Goal: Information Seeking & Learning: Compare options

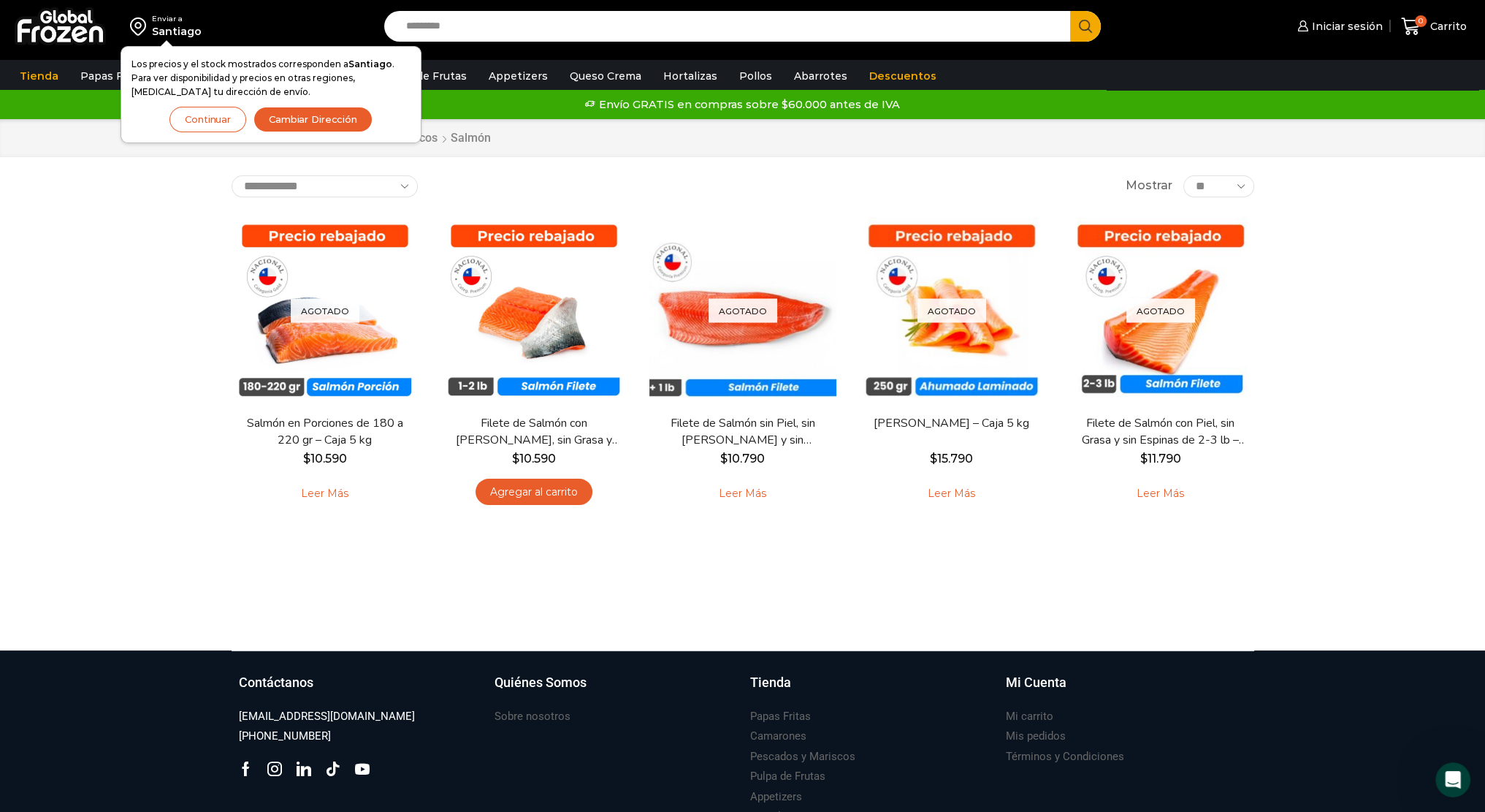
click at [216, 119] on button "Continuar" at bounding box center [208, 120] width 77 height 26
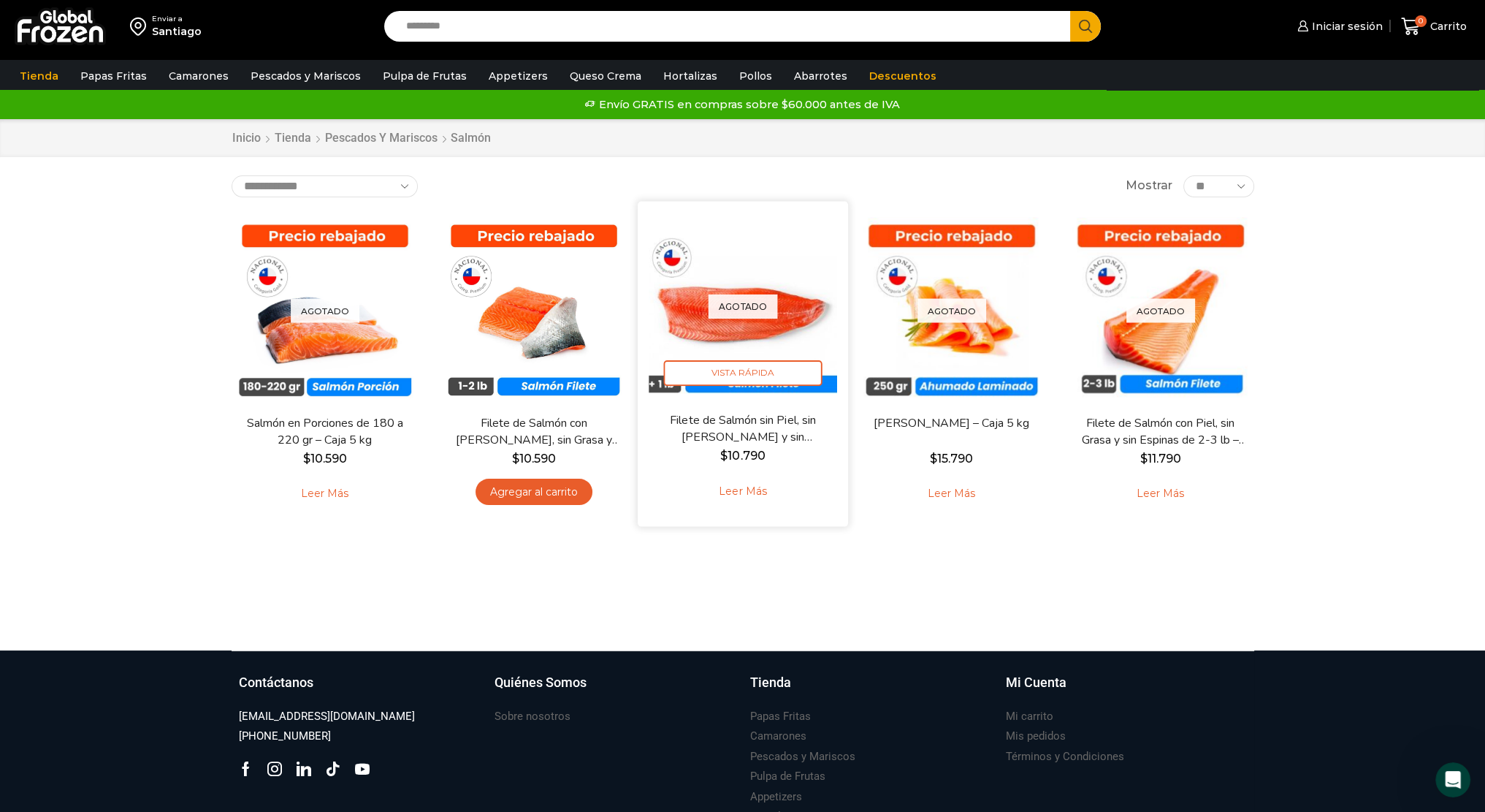
click at [771, 345] on div "Agotado Vista Rápida" at bounding box center [743, 306] width 189 height 189
click at [769, 339] on div "Agotado Vista Rápida" at bounding box center [743, 306] width 189 height 189
click at [762, 331] on div "Agotado Vista Rápida" at bounding box center [743, 306] width 189 height 189
click at [743, 367] on span "Vista Rápida" at bounding box center [742, 373] width 158 height 26
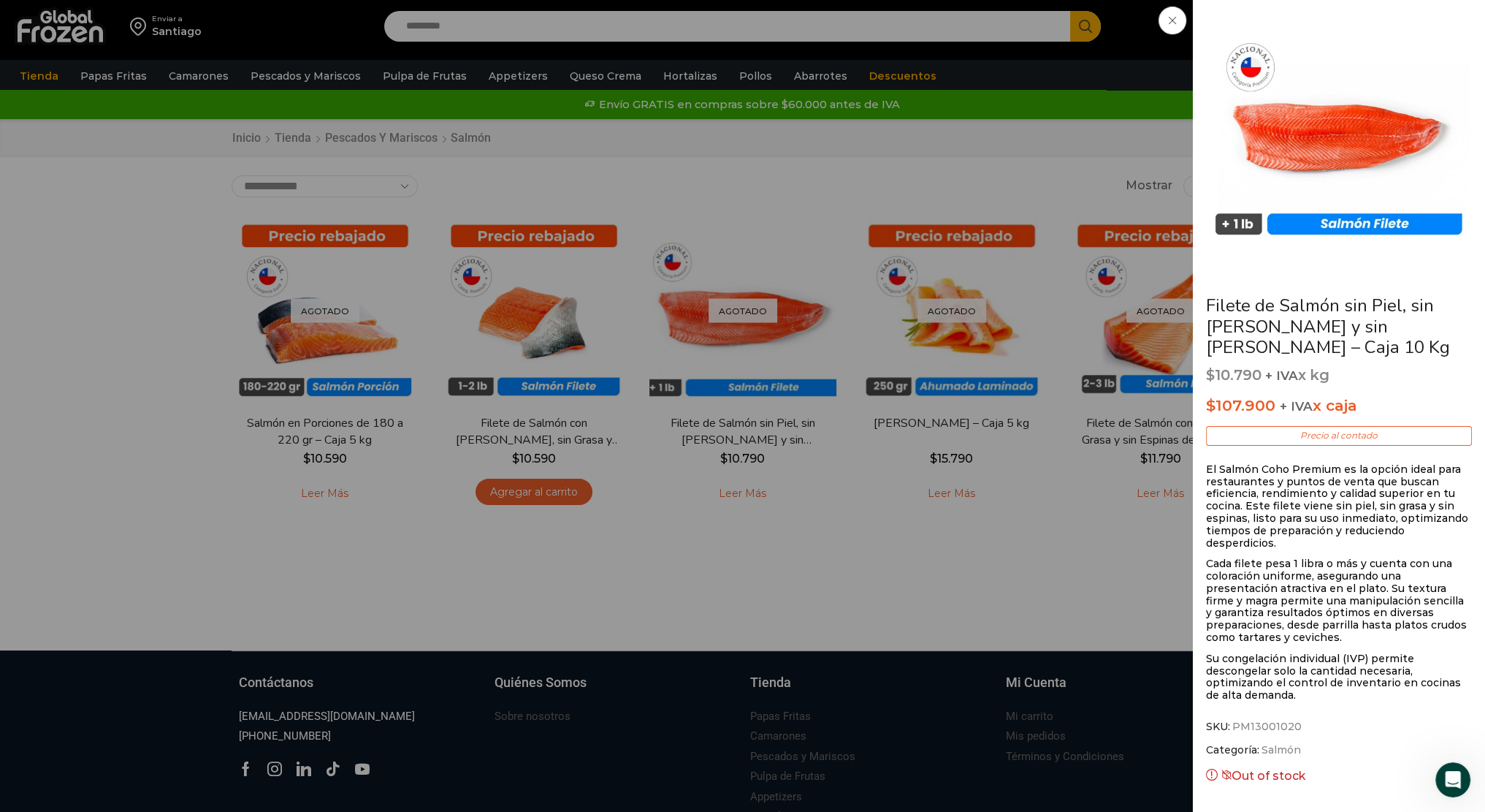
click at [404, 0] on div "Filete de Salmón sin Piel, sin Grasa y sin Espinas – Caja 10 Kg $ 10.790 + IVA …" at bounding box center [742, 0] width 1485 height 0
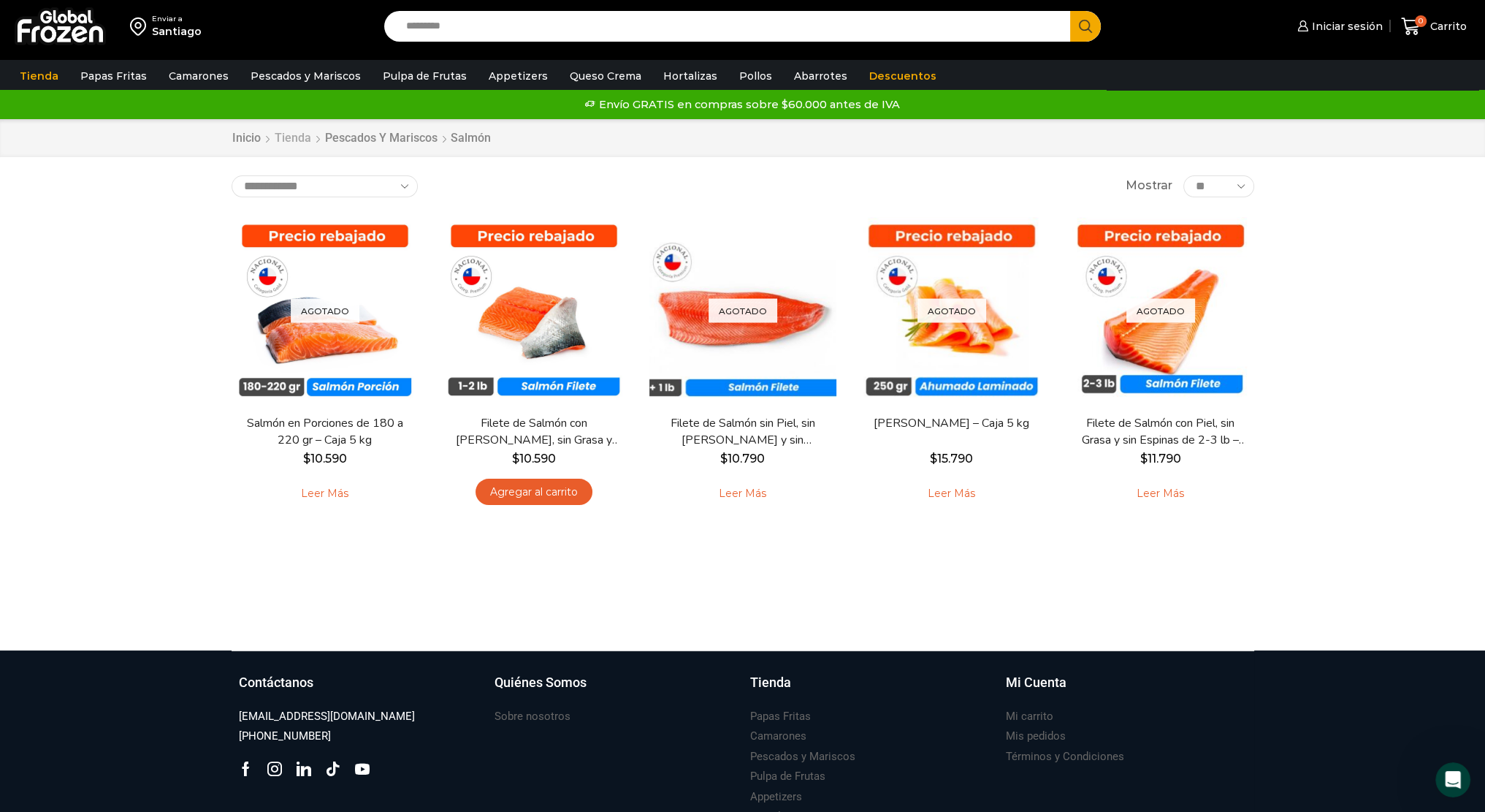
click at [295, 141] on link "Tienda" at bounding box center [292, 138] width 38 height 16
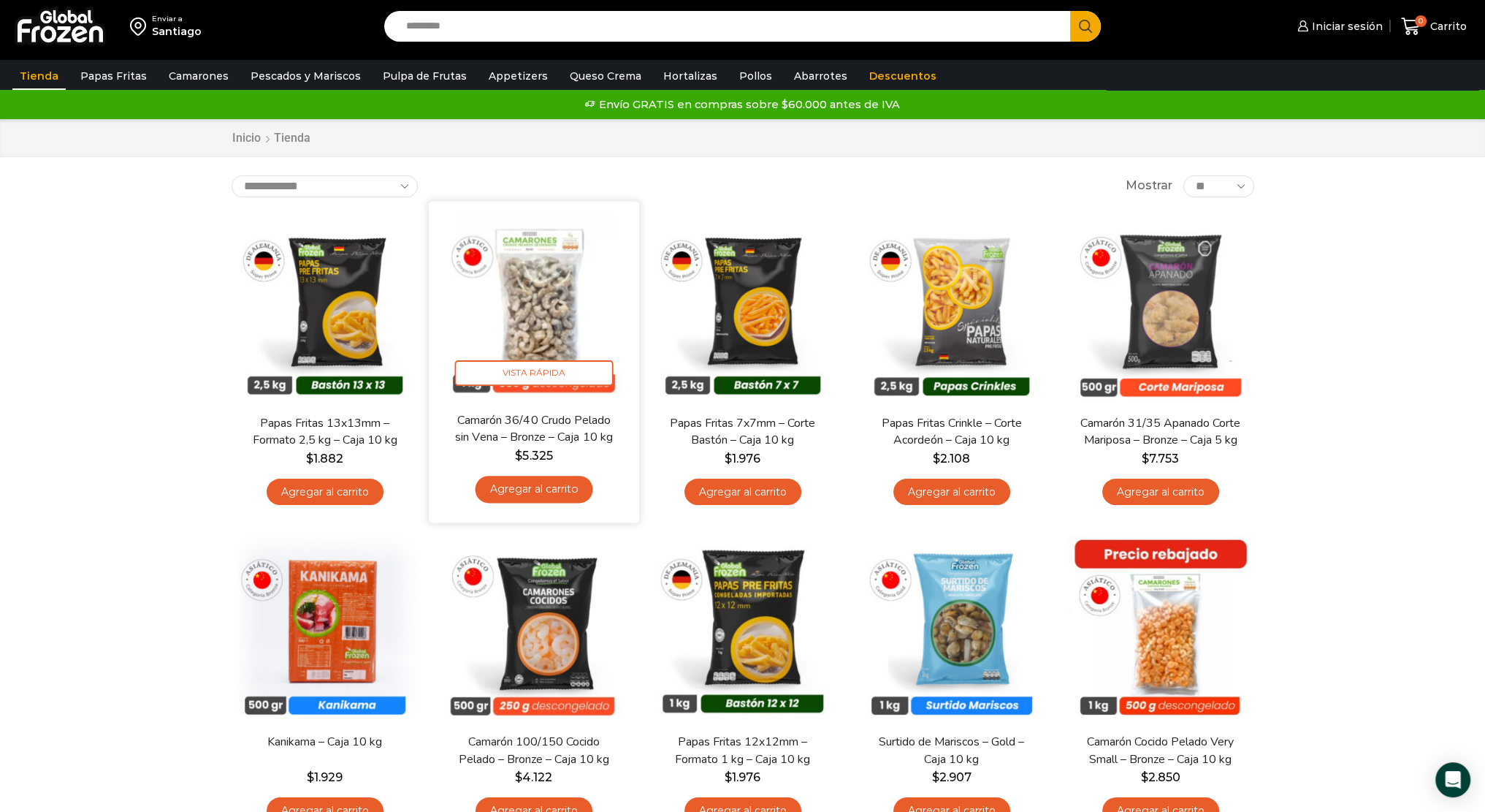
click at [509, 320] on img at bounding box center [534, 306] width 189 height 189
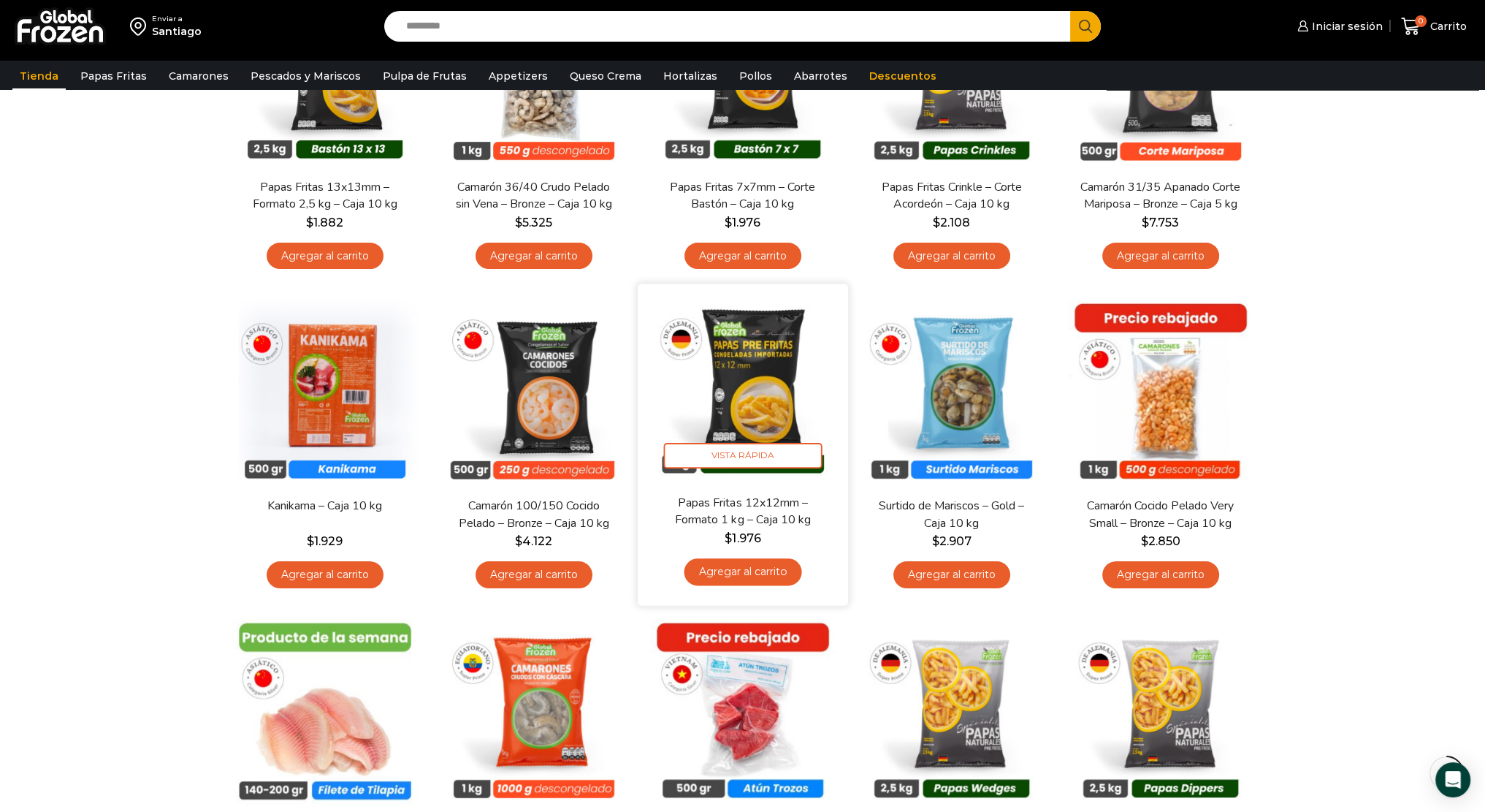
scroll to position [487, 0]
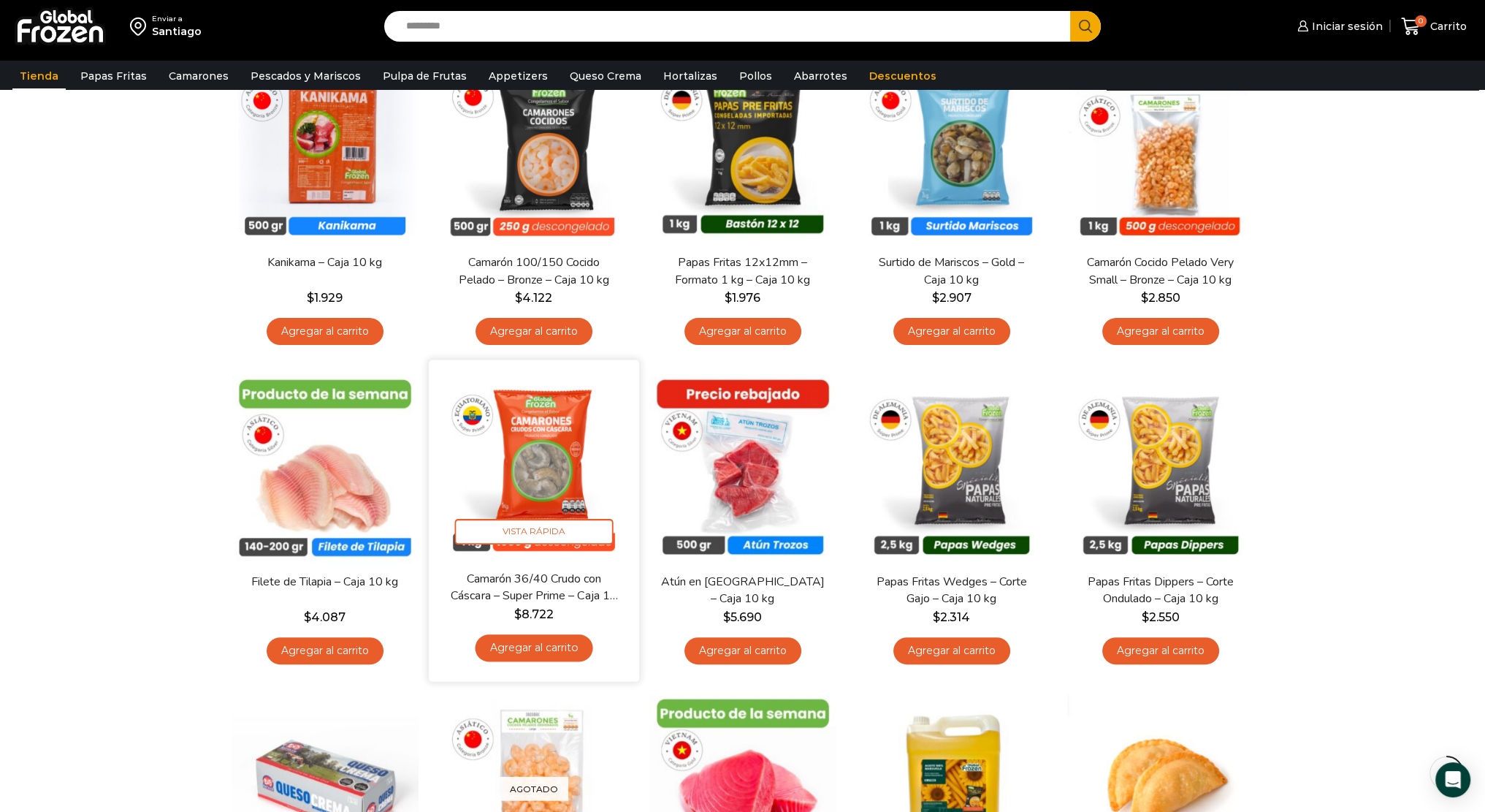
click at [537, 461] on img at bounding box center [534, 465] width 189 height 189
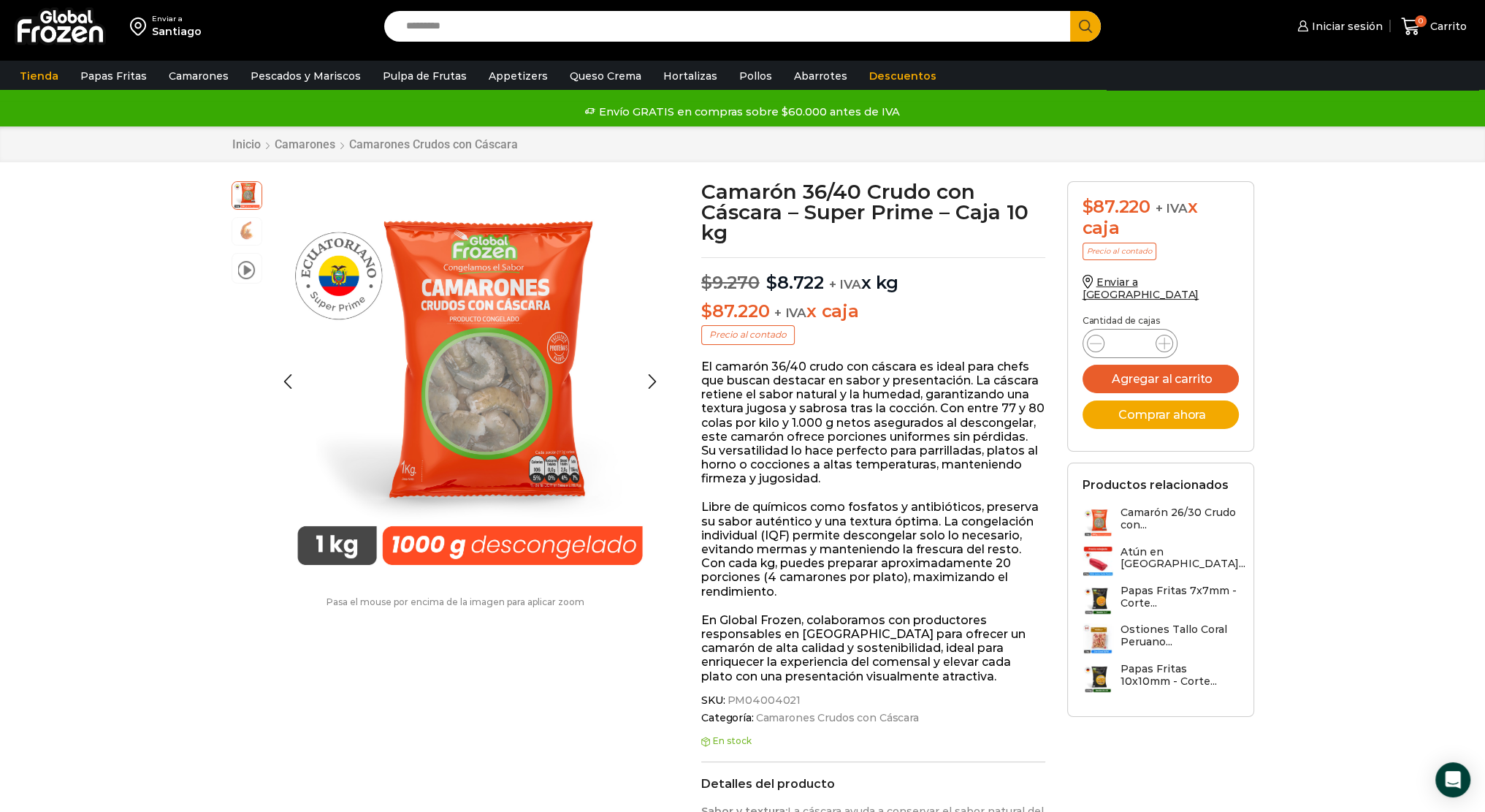
click at [248, 234] on img at bounding box center [247, 230] width 29 height 29
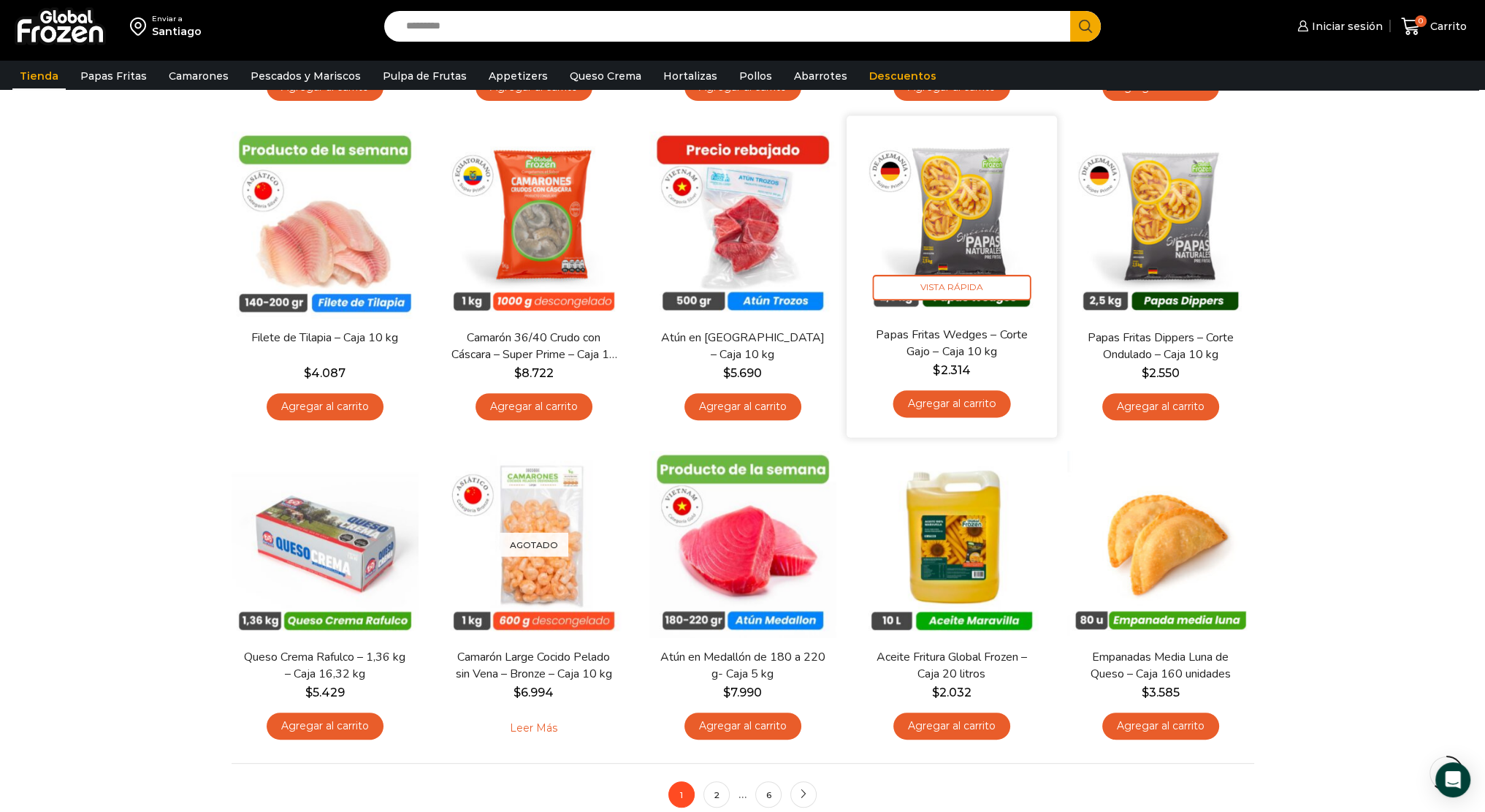
scroll to position [973, 0]
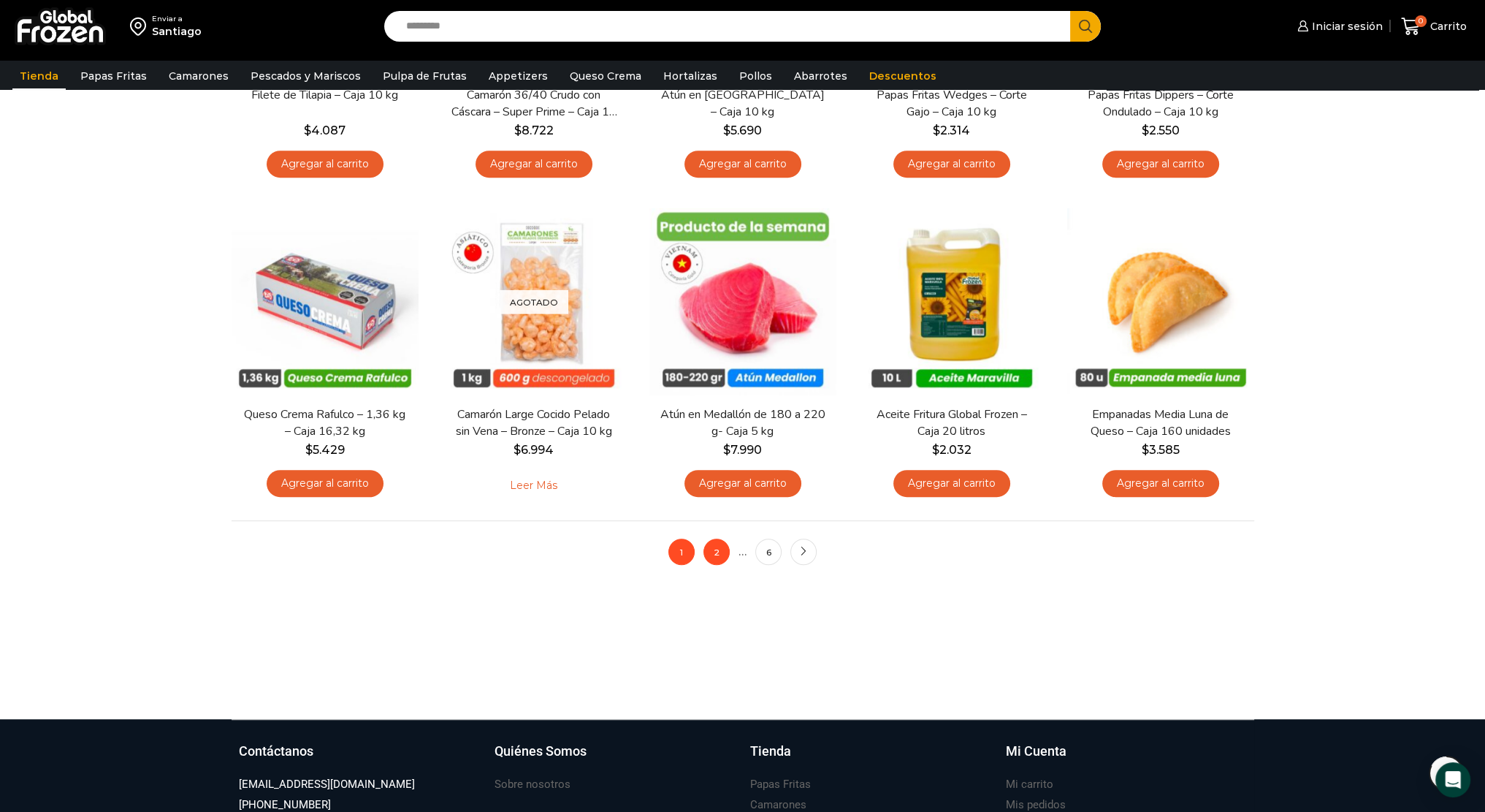
click at [710, 548] on link "2" at bounding box center [717, 551] width 27 height 27
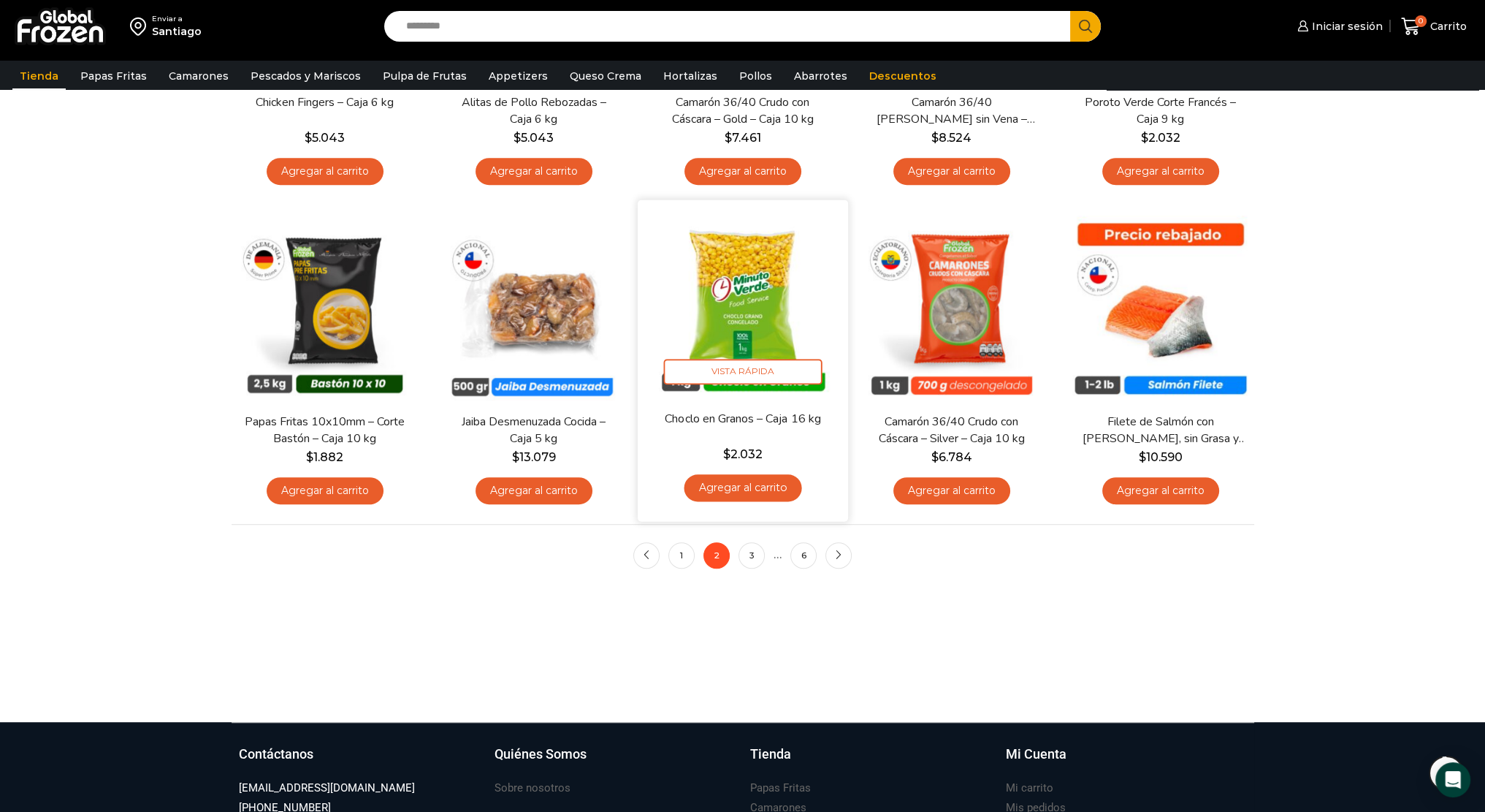
scroll to position [1192, 0]
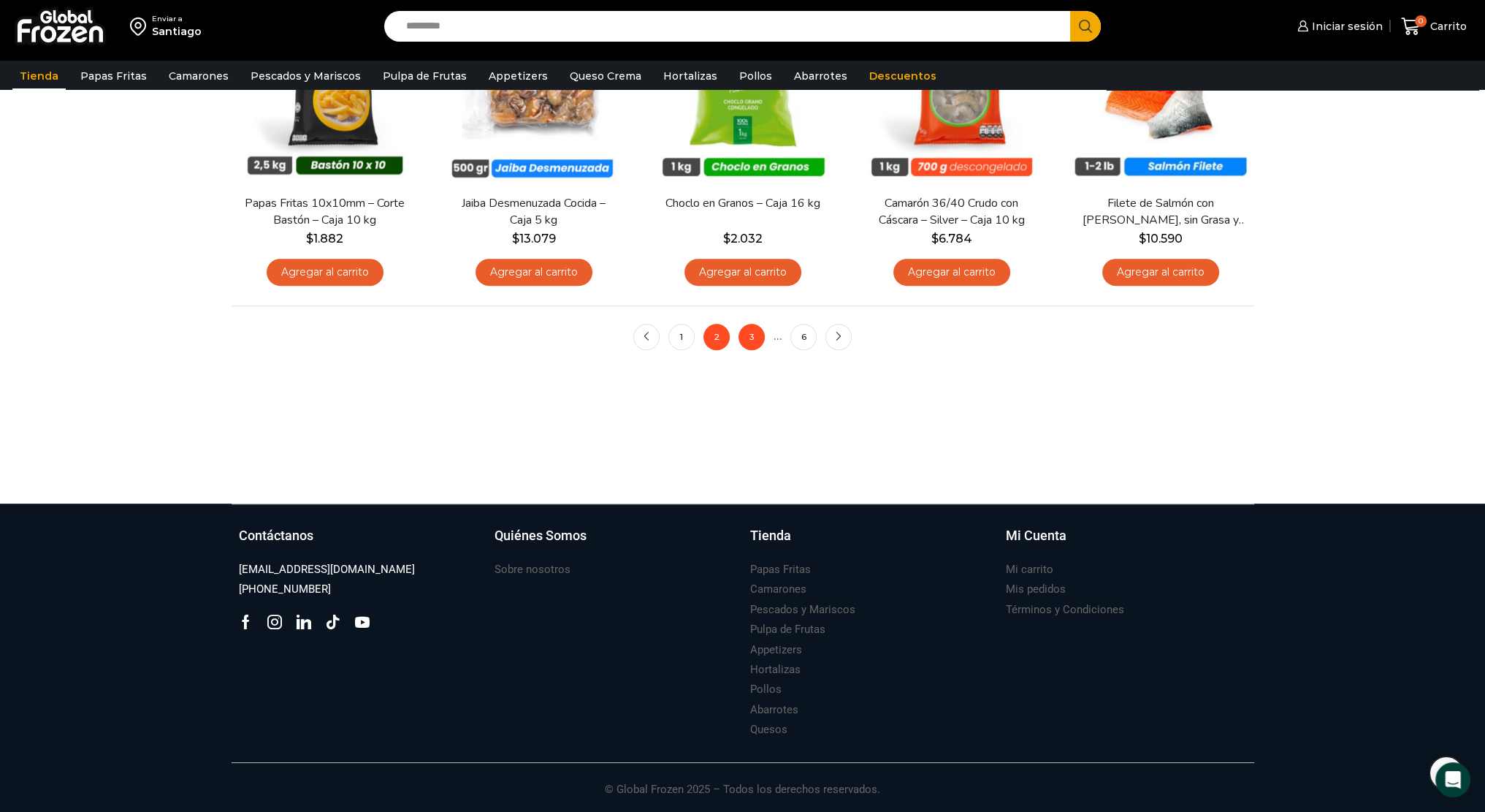
click at [746, 341] on link "3" at bounding box center [752, 337] width 27 height 27
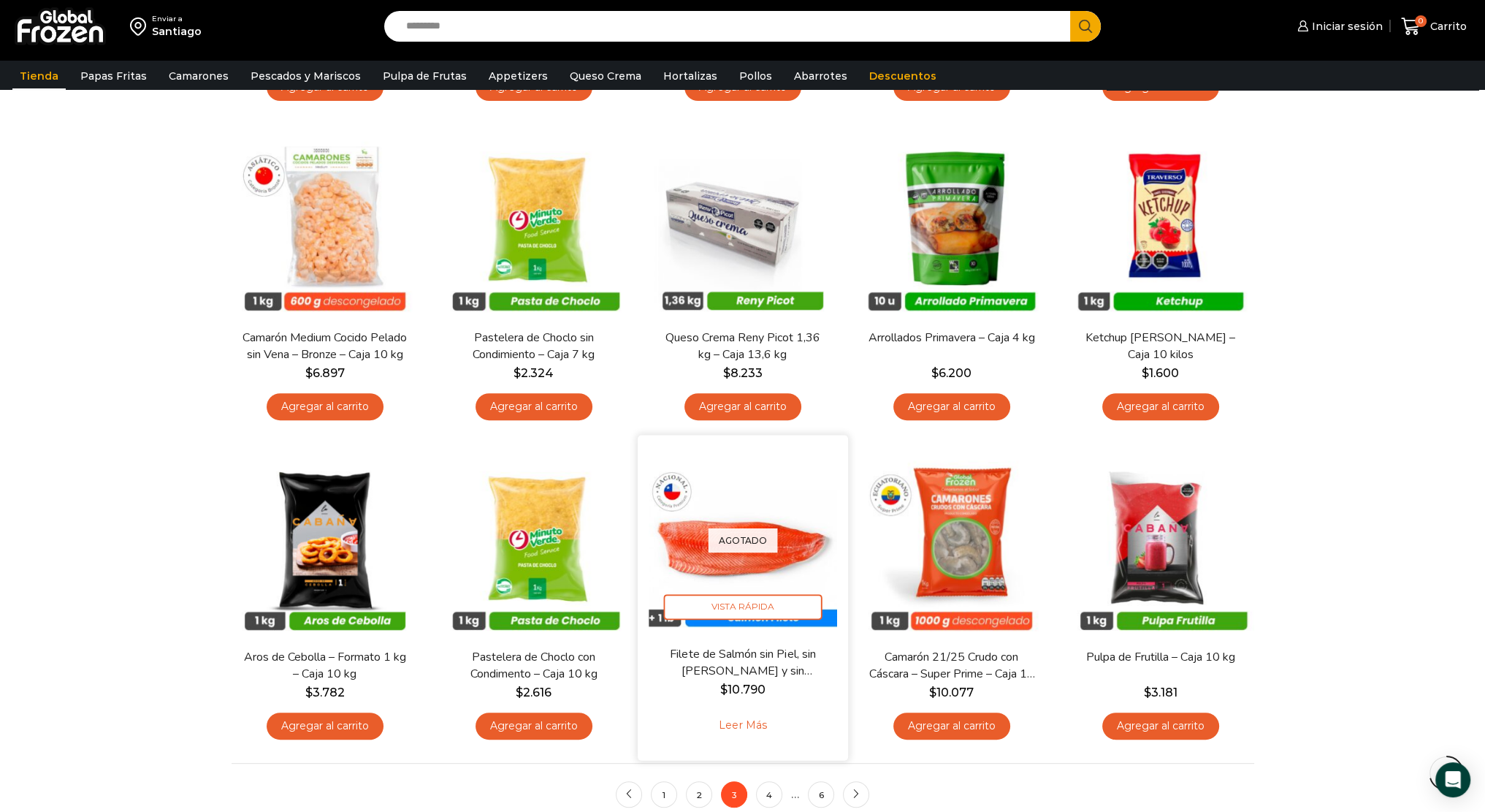
scroll to position [974, 0]
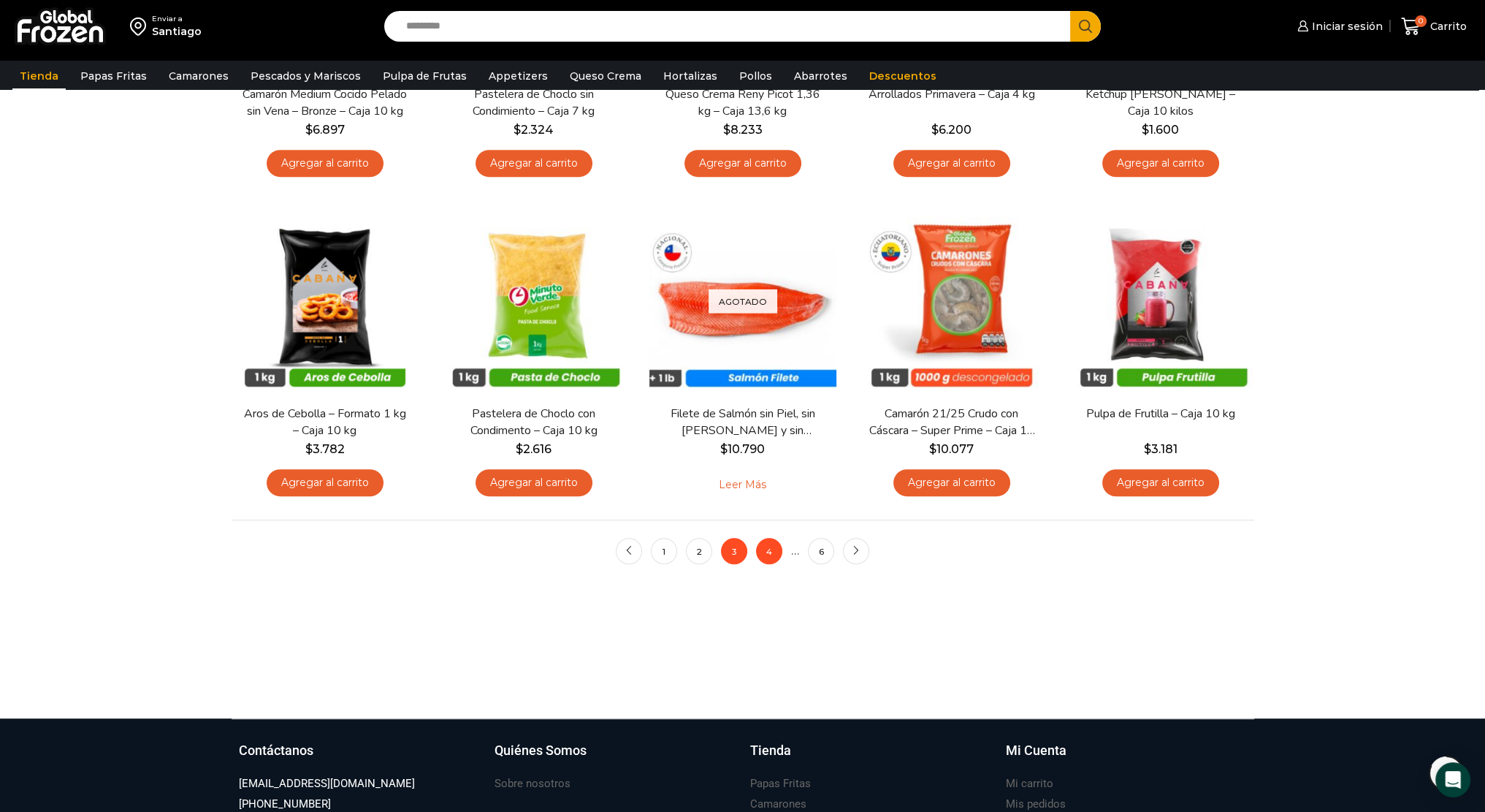
click at [769, 542] on link "4" at bounding box center [769, 550] width 27 height 27
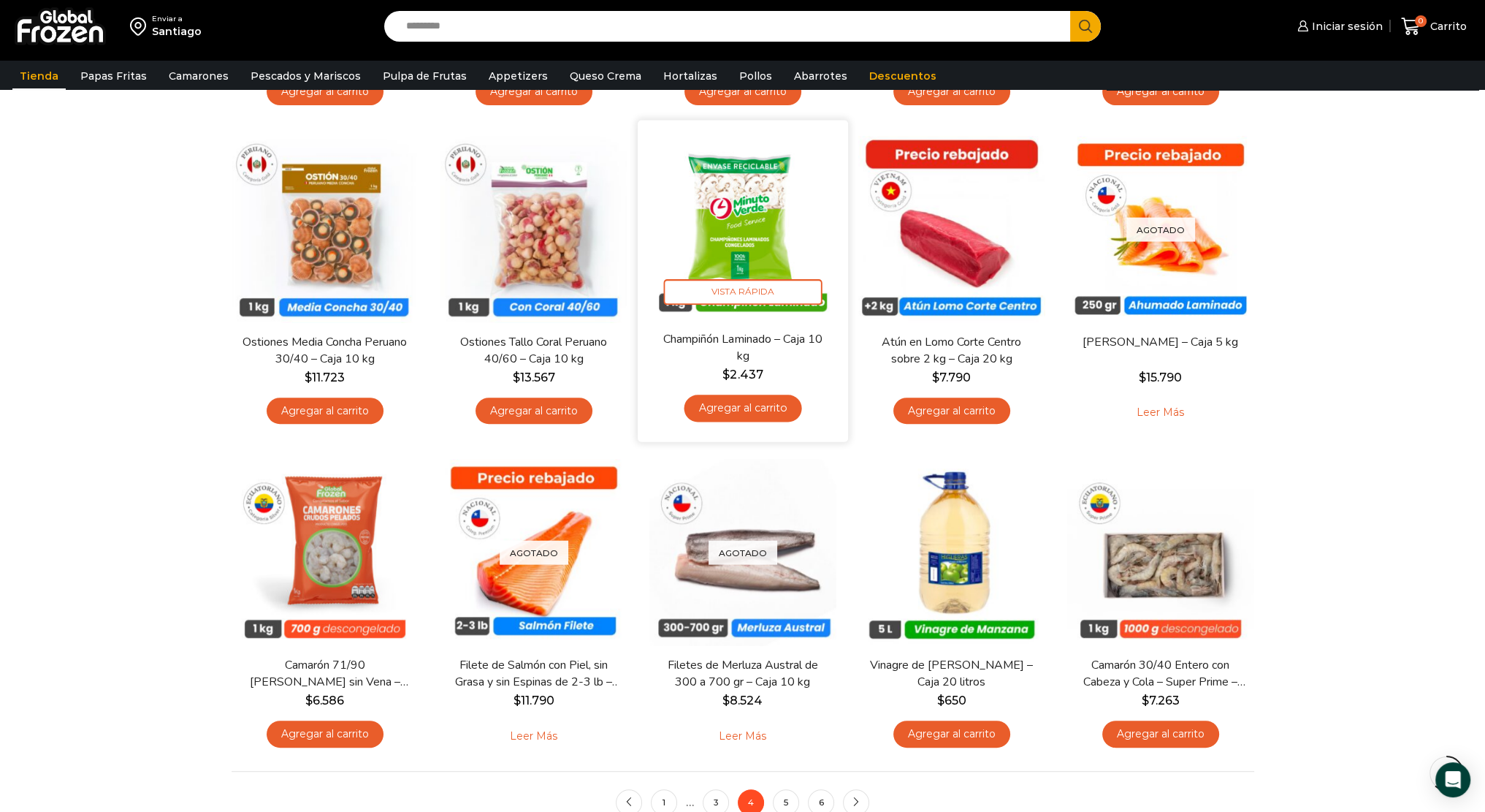
scroll to position [974, 0]
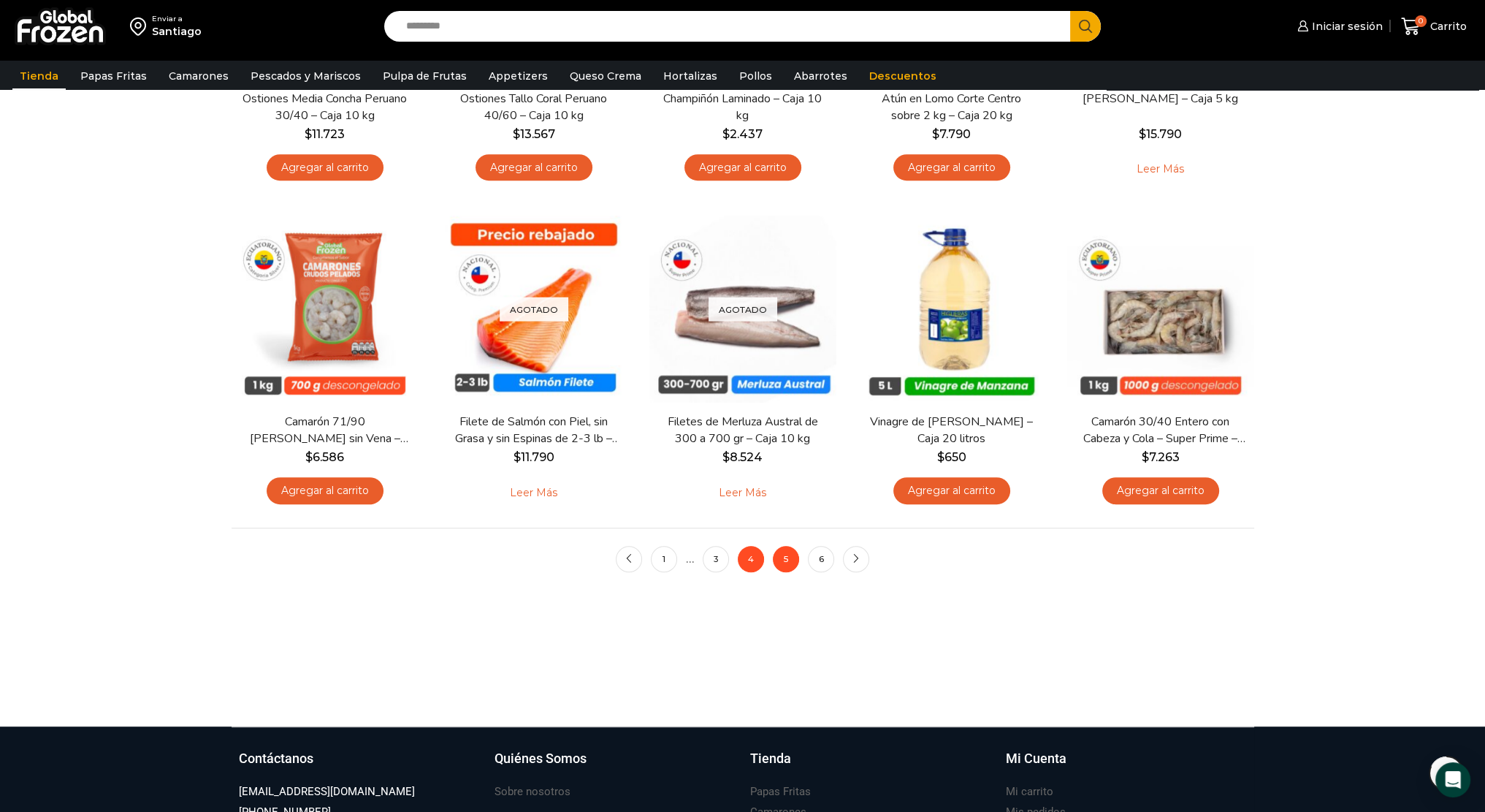
click at [786, 558] on link "5" at bounding box center [786, 558] width 27 height 27
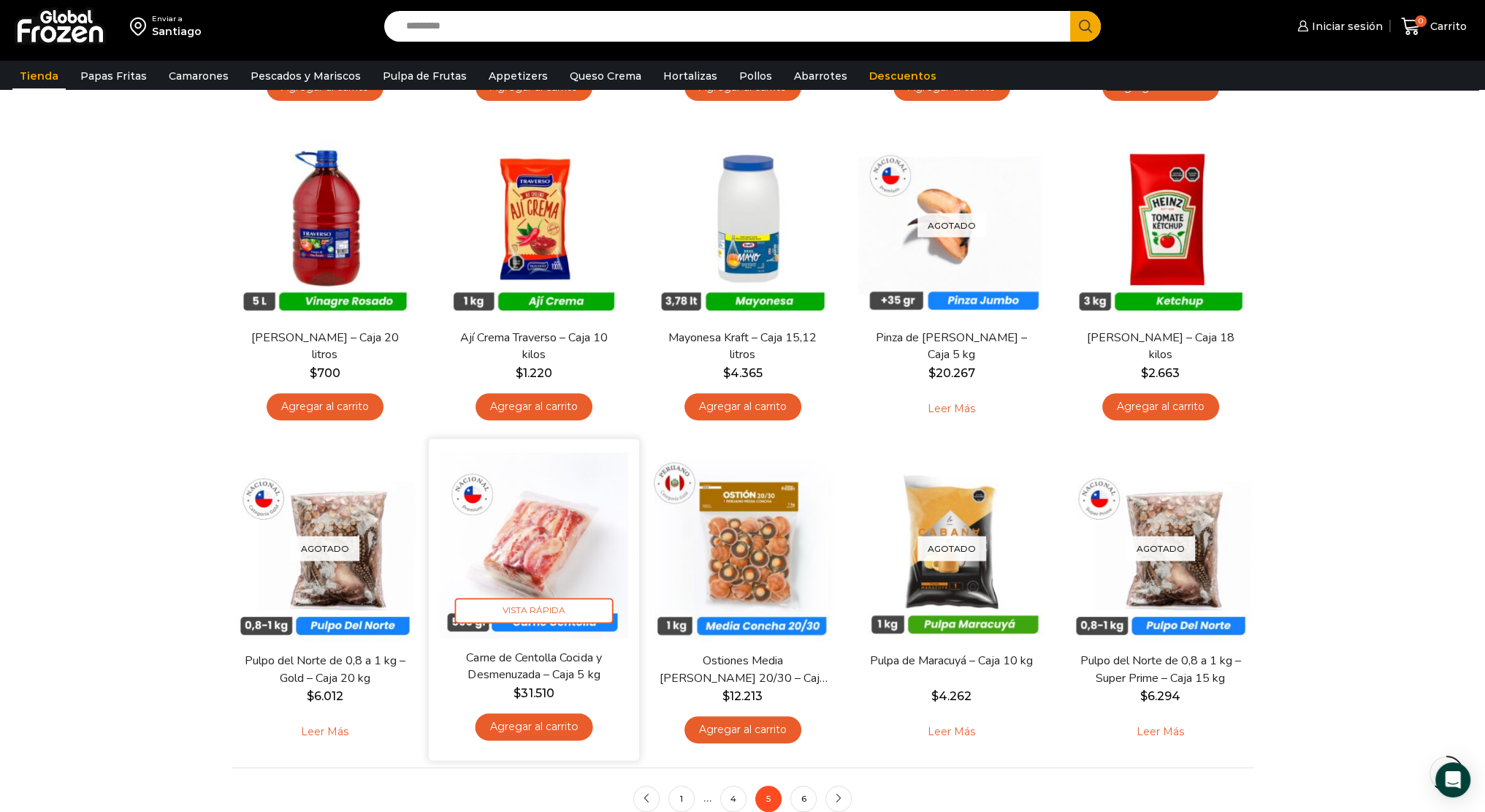
scroll to position [974, 0]
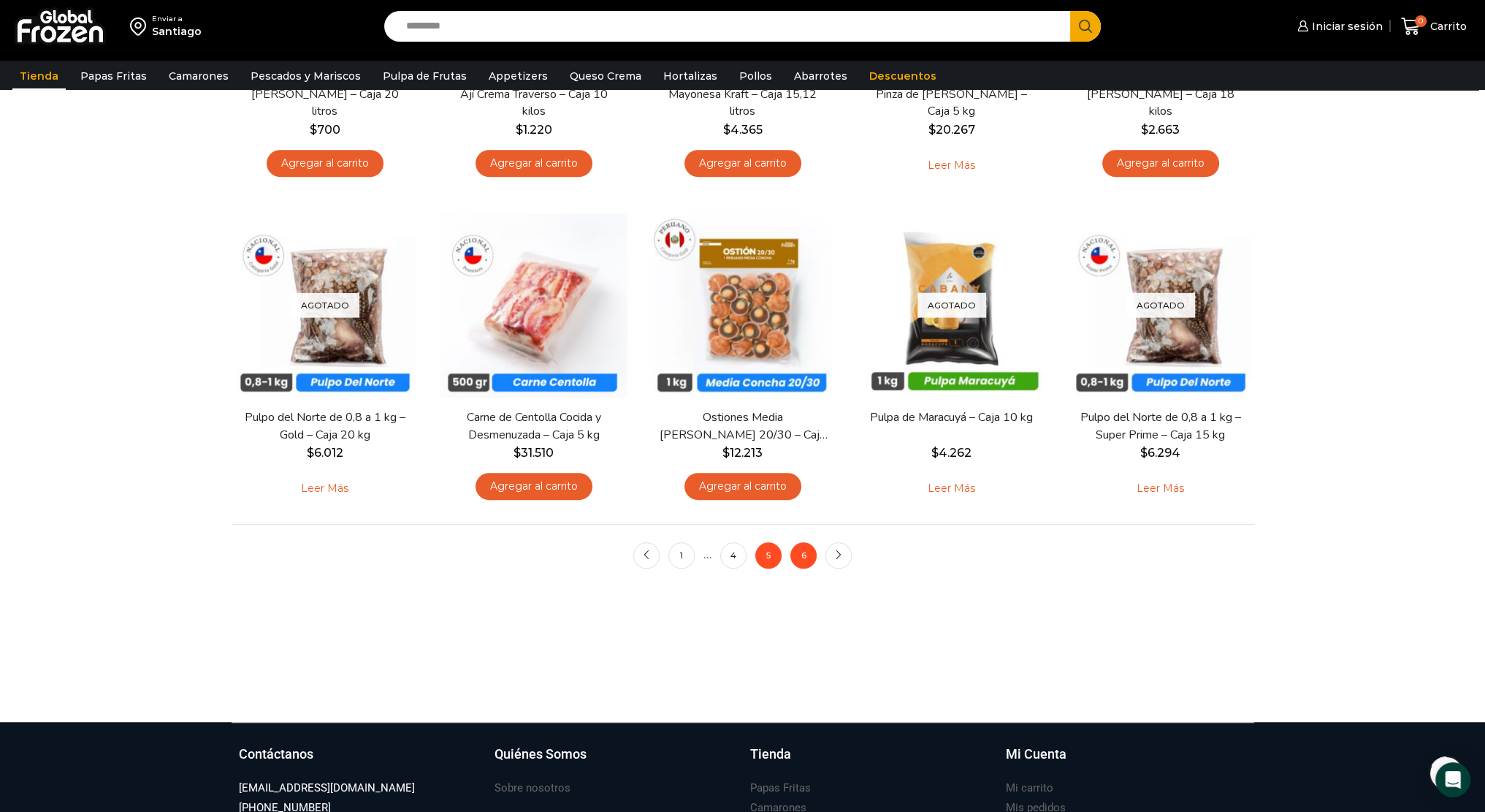
click at [813, 558] on link "6" at bounding box center [804, 555] width 27 height 27
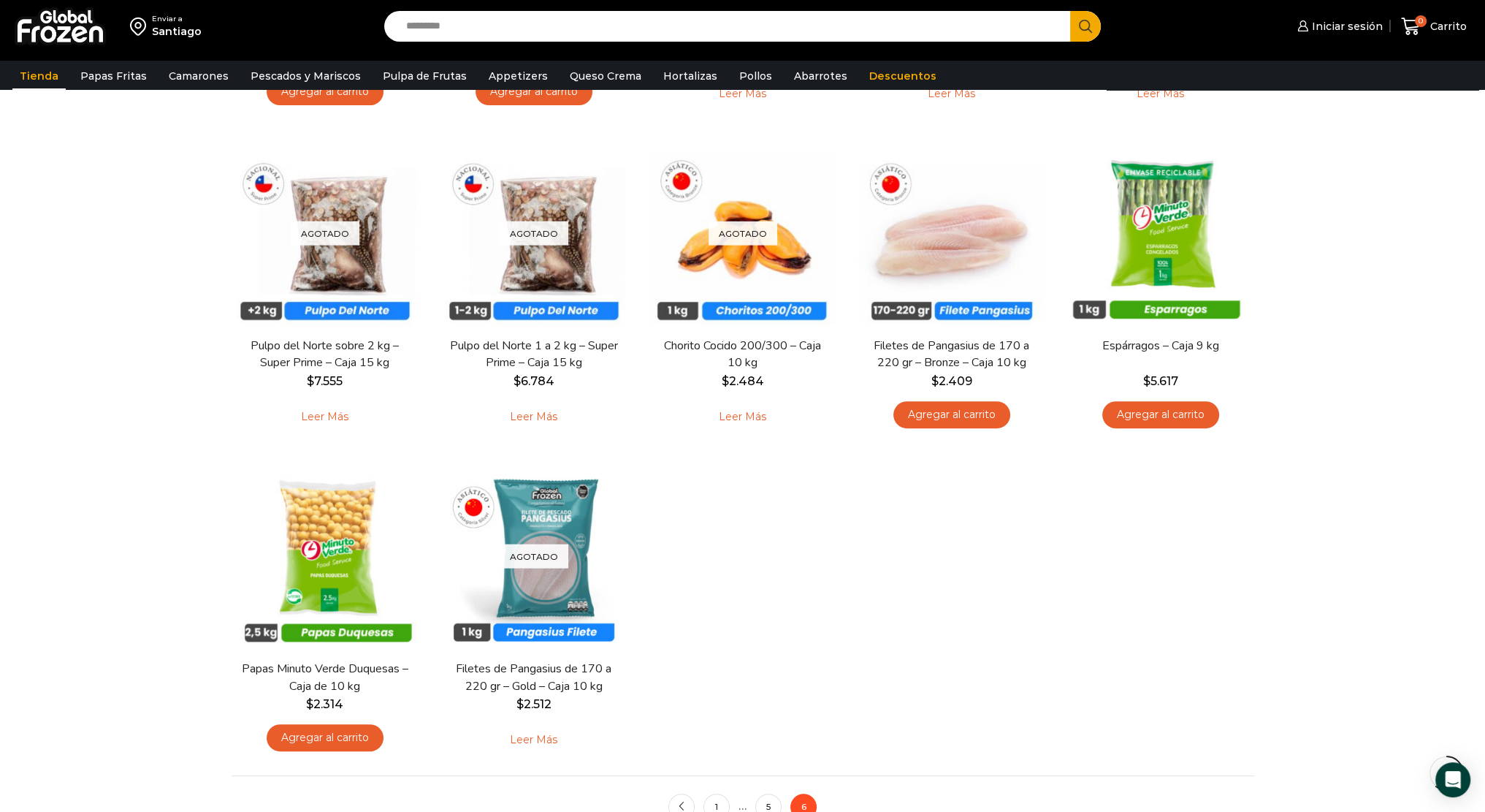
scroll to position [974, 0]
